Goal: Information Seeking & Learning: Learn about a topic

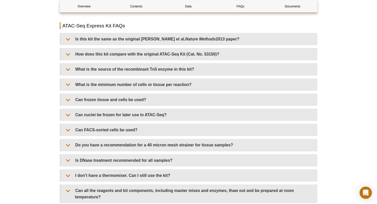
scroll to position [1055, 0]
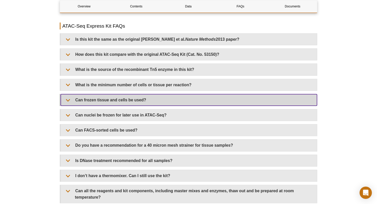
click at [169, 104] on summary "Can frozen tissue and cells be used?" at bounding box center [189, 100] width 256 height 12
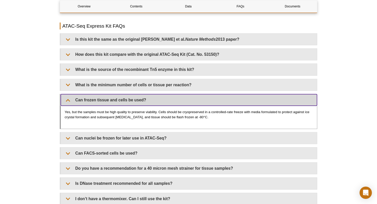
click at [169, 103] on summary "Can frozen tissue and cells be used?" at bounding box center [189, 100] width 256 height 12
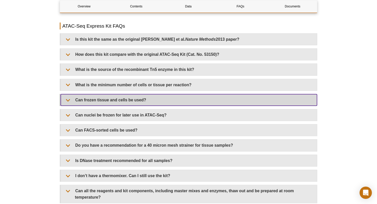
click at [169, 103] on summary "Can frozen tissue and cells be used?" at bounding box center [189, 100] width 256 height 12
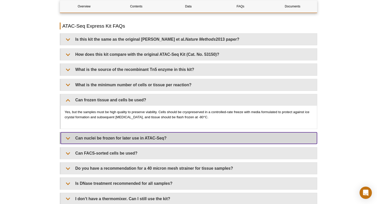
click at [133, 140] on summary "Can nuclei be frozen for later use in ATAC-Seq?" at bounding box center [189, 139] width 256 height 12
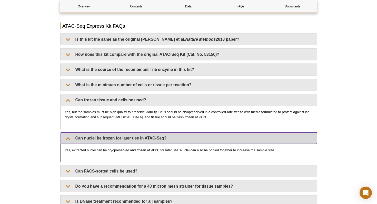
click at [133, 140] on summary "Can nuclei be frozen for later use in ATAC-Seq?" at bounding box center [189, 139] width 256 height 12
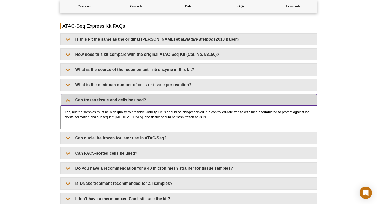
click at [140, 100] on summary "Can frozen tissue and cells be used?" at bounding box center [189, 100] width 256 height 12
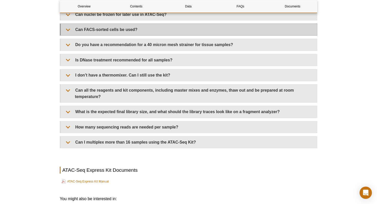
scroll to position [1157, 0]
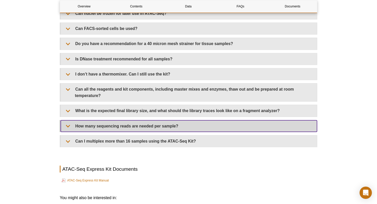
click at [135, 124] on summary "How many sequencing reads are needed per sample?" at bounding box center [189, 127] width 256 height 12
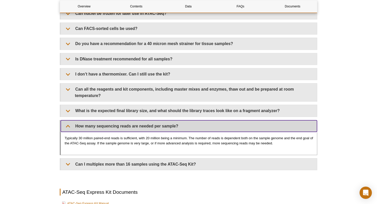
click at [136, 124] on summary "How many sequencing reads are needed per sample?" at bounding box center [189, 127] width 256 height 12
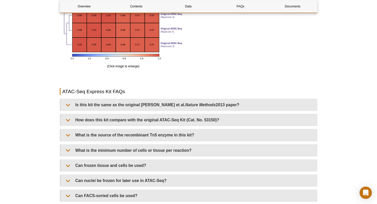
scroll to position [1021, 0]
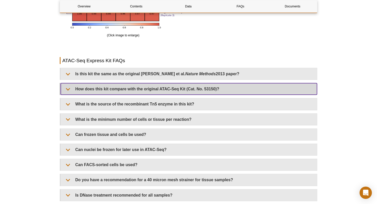
click at [169, 92] on summary "How does this kit compare with the original ATAC-Seq Kit (Cat. No. 53150)?" at bounding box center [189, 89] width 256 height 12
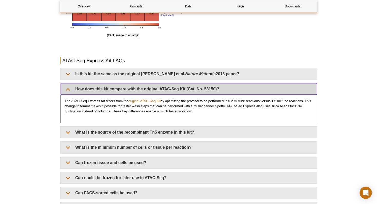
click at [169, 92] on summary "How does this kit compare with the original ATAC-Seq Kit (Cat. No. 53150)?" at bounding box center [189, 89] width 256 height 12
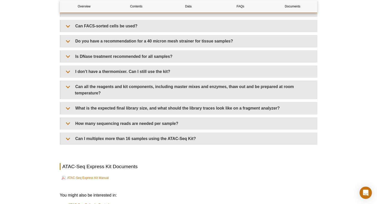
scroll to position [1160, 0]
click at [164, 63] on div "Is this kit the same as the original [PERSON_NAME] et al. Nature Methods 2013 p…" at bounding box center [189, 36] width 258 height 216
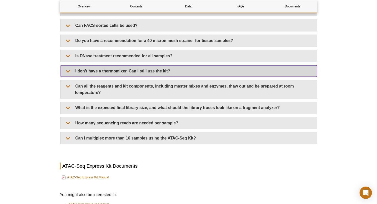
click at [164, 70] on summary "I don’t have a thermomixer. Can I still use the kit?" at bounding box center [189, 71] width 256 height 12
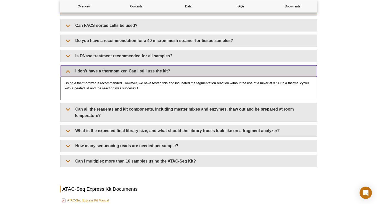
click at [164, 70] on summary "I don’t have a thermomixer. Can I still use the kit?" at bounding box center [189, 71] width 256 height 12
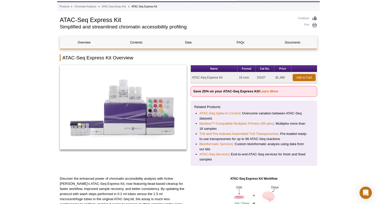
scroll to position [0, 0]
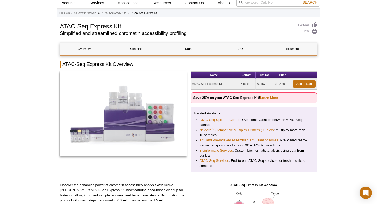
scroll to position [17, 0]
